Goal: Task Accomplishment & Management: Complete application form

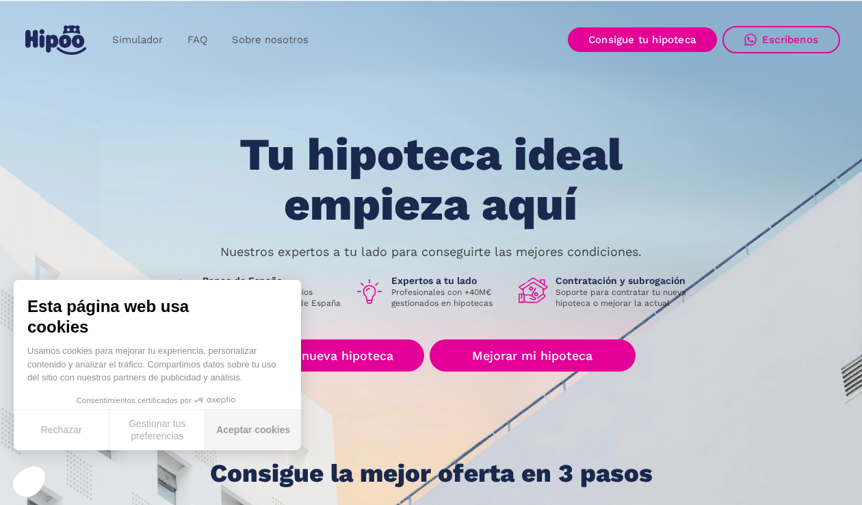
click at [245, 425] on button "Aceptar cookies" at bounding box center [253, 430] width 96 height 40
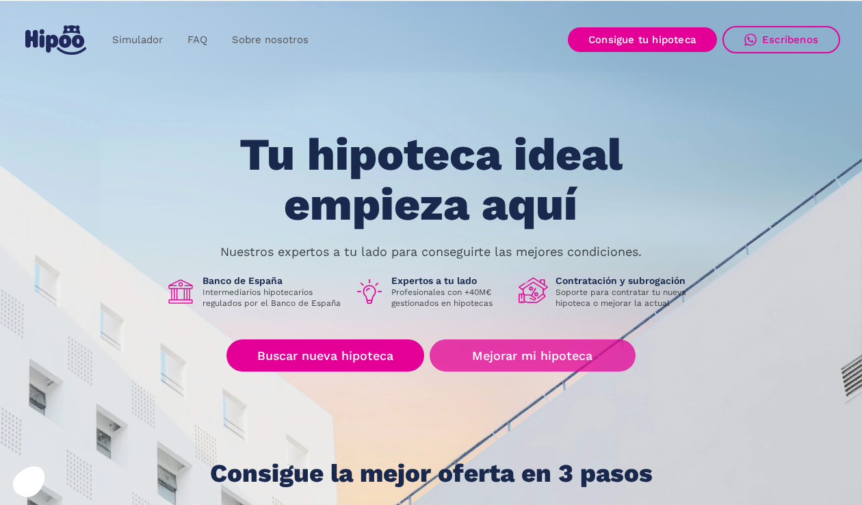
click at [583, 349] on link "Mejorar mi hipoteca" at bounding box center [532, 355] width 206 height 32
click at [532, 361] on link "Mejorar mi hipoteca" at bounding box center [532, 355] width 206 height 32
